Goal: Task Accomplishment & Management: Manage account settings

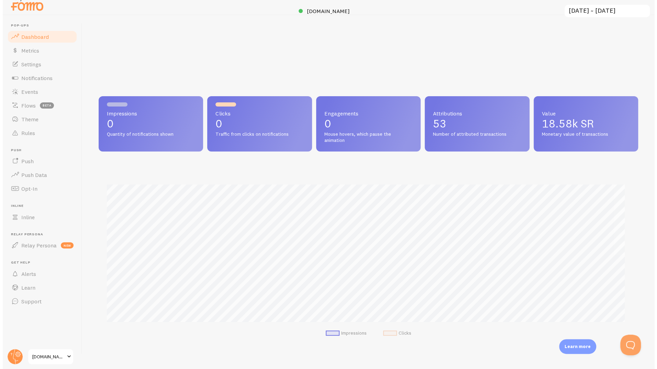
scroll to position [181, 540]
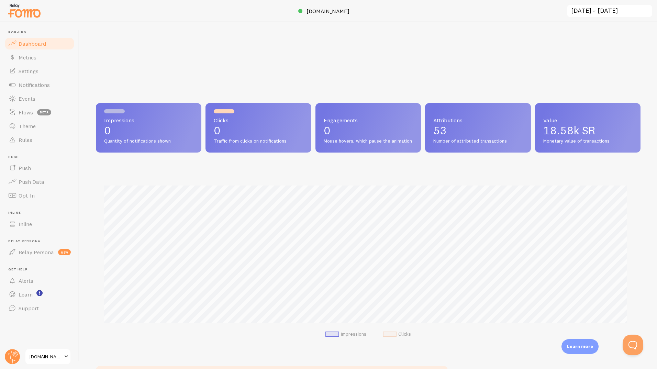
click at [53, 363] on link "[DOMAIN_NAME]" at bounding box center [48, 357] width 46 height 17
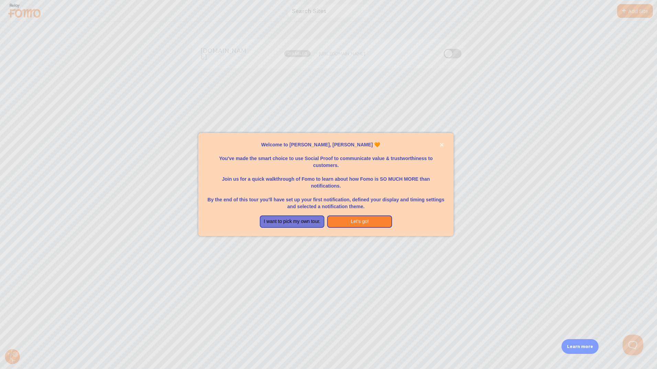
click at [8, 358] on div at bounding box center [328, 184] width 657 height 369
click at [442, 145] on icon "close," at bounding box center [441, 144] width 3 height 3
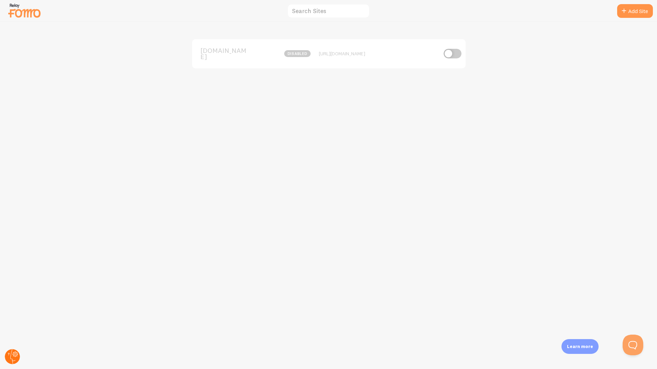
click at [14, 360] on circle at bounding box center [12, 356] width 15 height 15
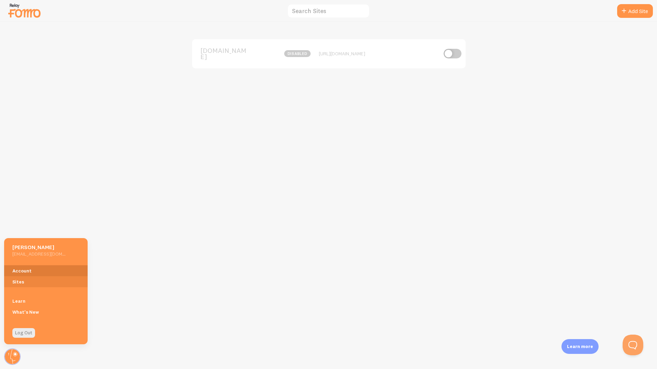
click at [26, 270] on link "Account" at bounding box center [46, 270] width 84 height 11
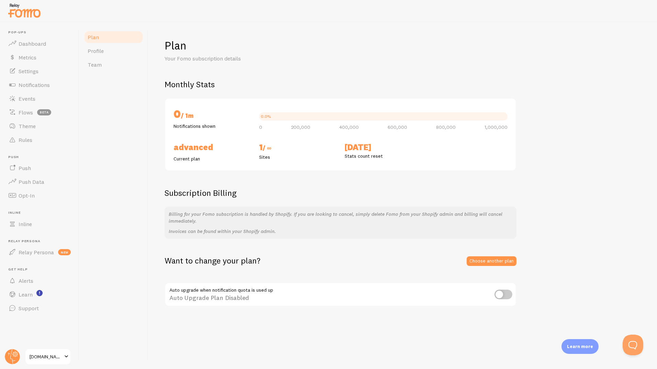
click at [65, 356] on span at bounding box center [66, 357] width 8 height 8
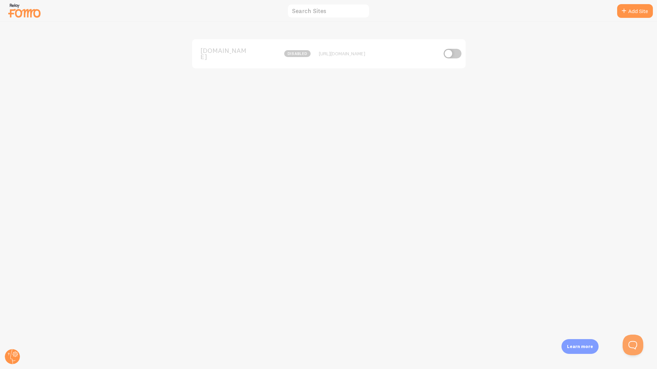
click at [20, 8] on img at bounding box center [24, 11] width 34 height 18
click at [13, 363] on circle at bounding box center [12, 356] width 15 height 15
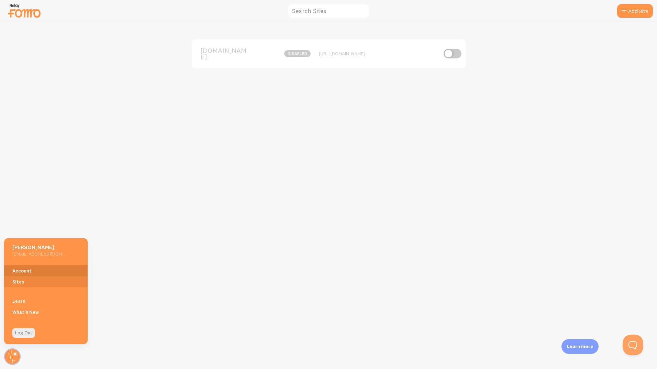
click at [25, 268] on link "Account" at bounding box center [46, 270] width 84 height 11
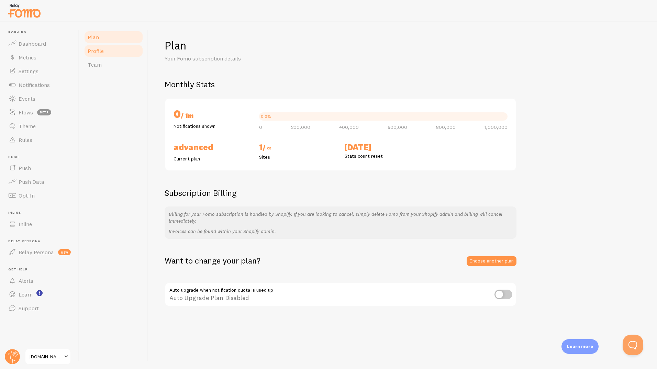
click at [98, 55] on link "Profile" at bounding box center [114, 51] width 60 height 14
